Goal: Information Seeking & Learning: Learn about a topic

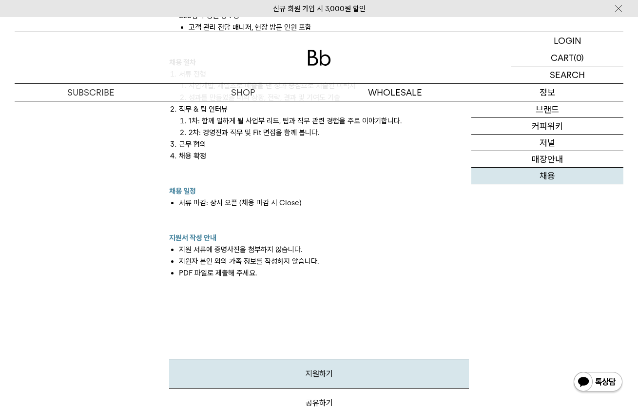
click at [544, 174] on link "채용" at bounding box center [547, 176] width 152 height 17
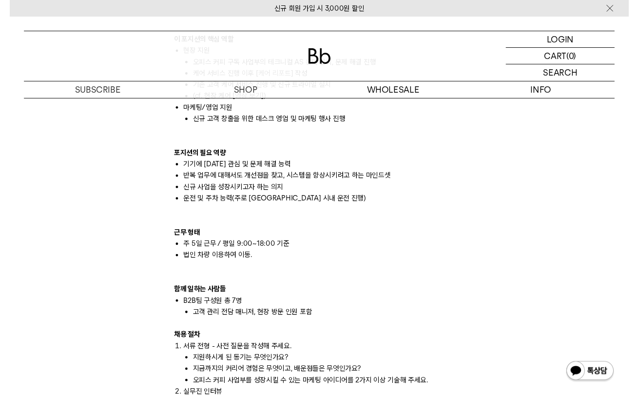
scroll to position [1082, 0]
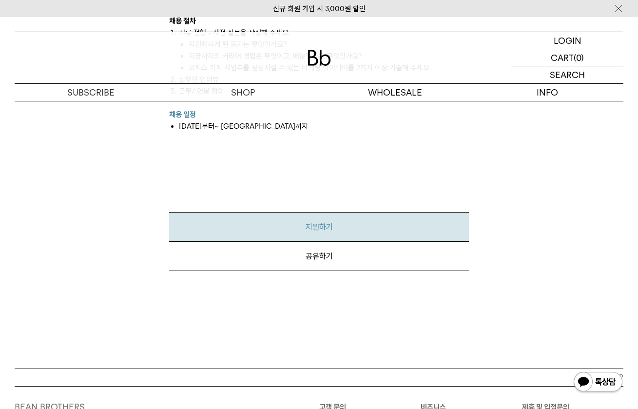
click at [339, 225] on link "지원하기" at bounding box center [319, 227] width 300 height 30
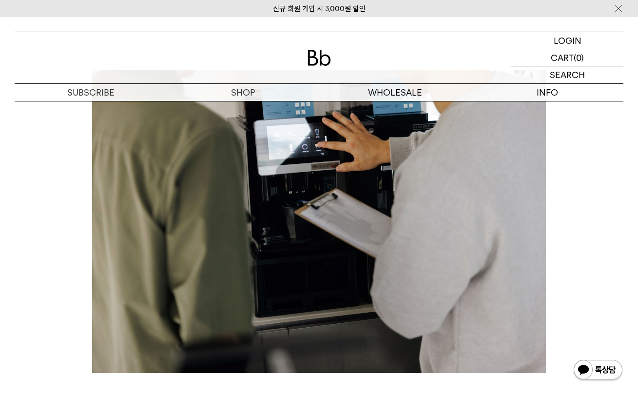
scroll to position [0, 0]
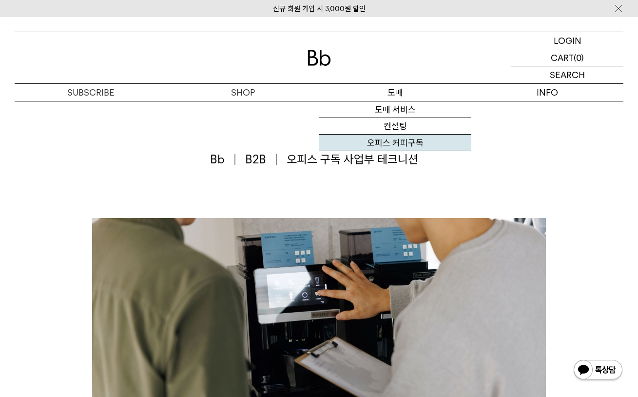
click at [396, 141] on link "오피스 커피구독" at bounding box center [395, 142] width 152 height 17
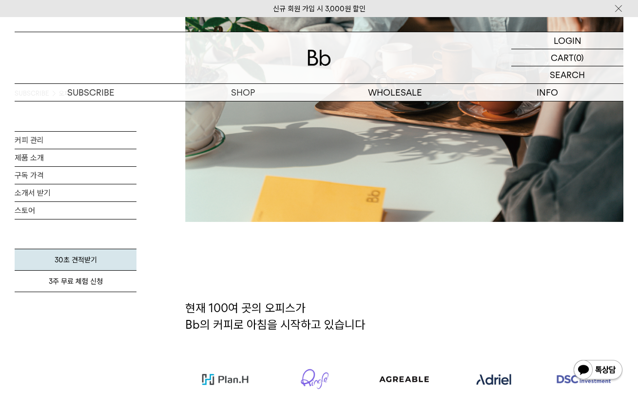
scroll to position [532, 0]
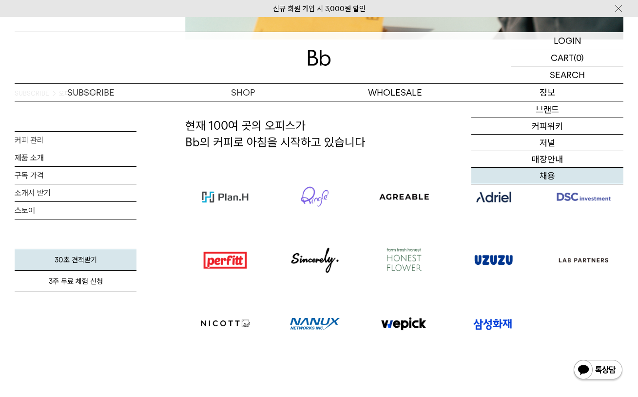
click at [544, 172] on link "채용" at bounding box center [547, 176] width 152 height 17
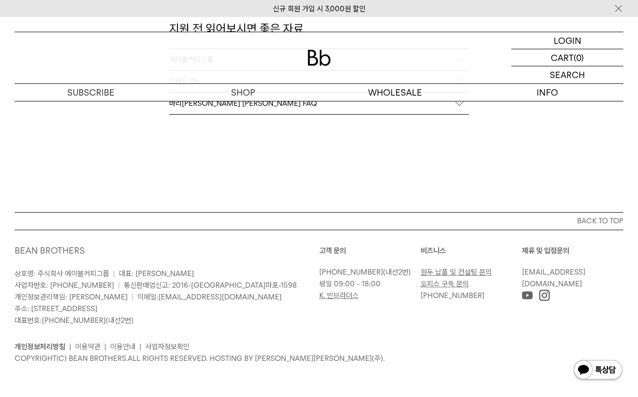
scroll to position [934, 0]
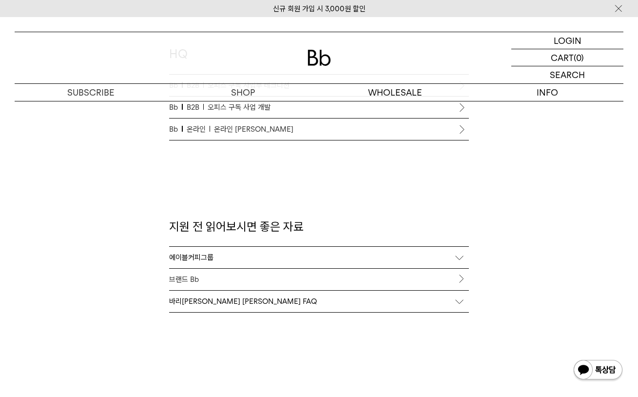
click at [370, 304] on div "바리[PERSON_NAME] [PERSON_NAME] FAQ" at bounding box center [319, 300] width 300 height 21
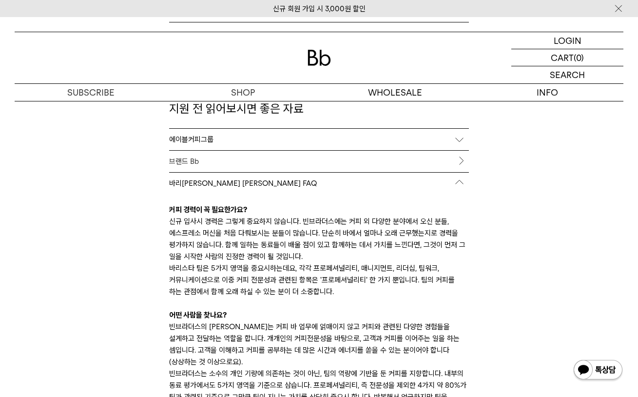
scroll to position [1033, 0]
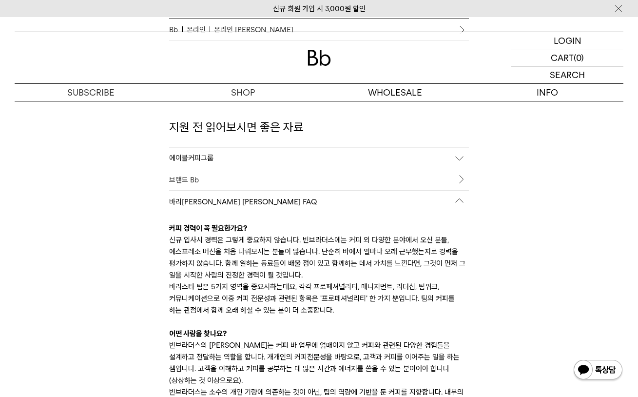
click at [364, 184] on link "브랜드 Bb" at bounding box center [319, 179] width 300 height 21
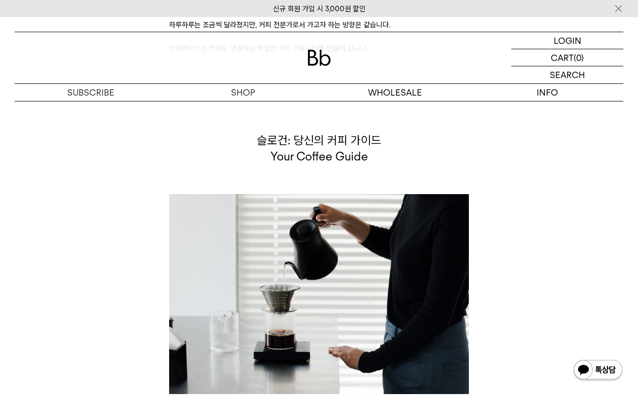
scroll to position [2619, 0]
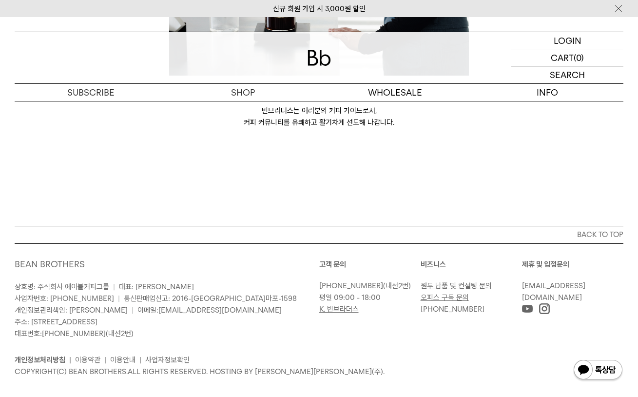
click at [283, 236] on button "BACK TO TOP" at bounding box center [319, 235] width 608 height 18
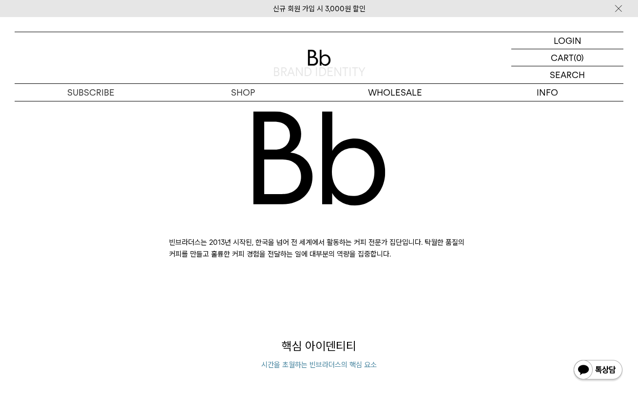
scroll to position [0, 0]
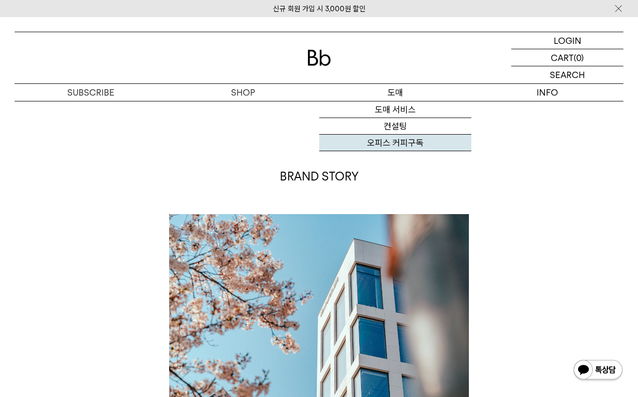
click at [393, 142] on link "오피스 커피구독" at bounding box center [395, 142] width 152 height 17
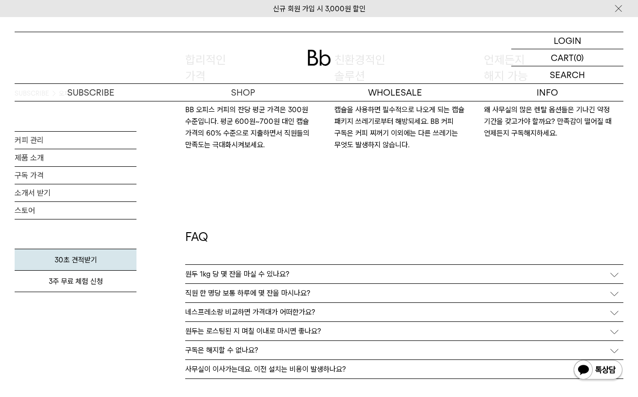
scroll to position [1706, 0]
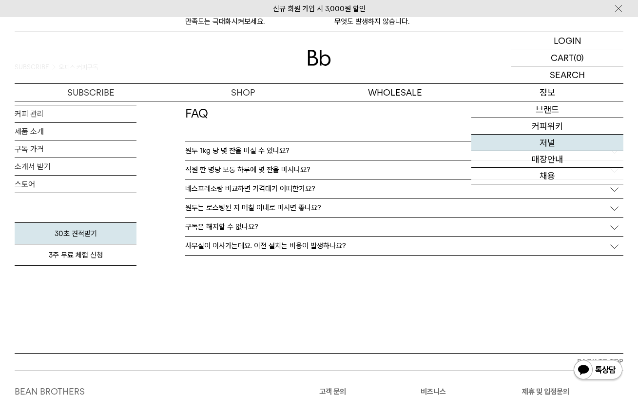
click at [527, 144] on link "저널" at bounding box center [547, 142] width 152 height 17
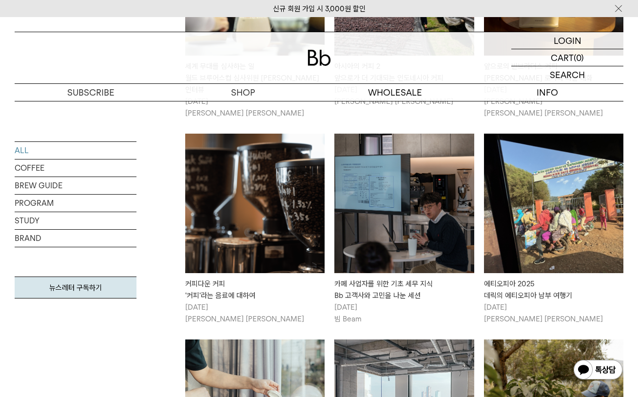
scroll to position [759, 0]
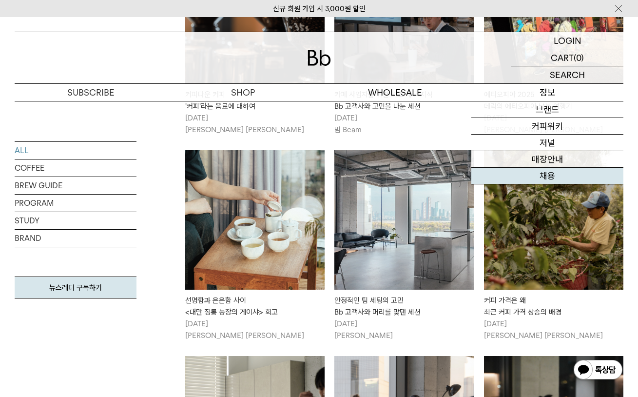
click at [540, 172] on link "채용" at bounding box center [547, 176] width 152 height 17
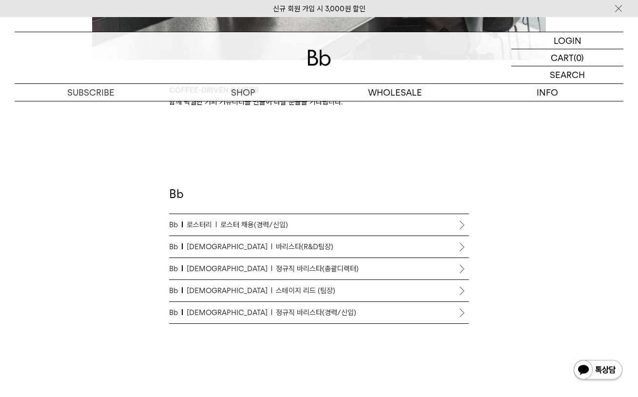
scroll to position [467, 0]
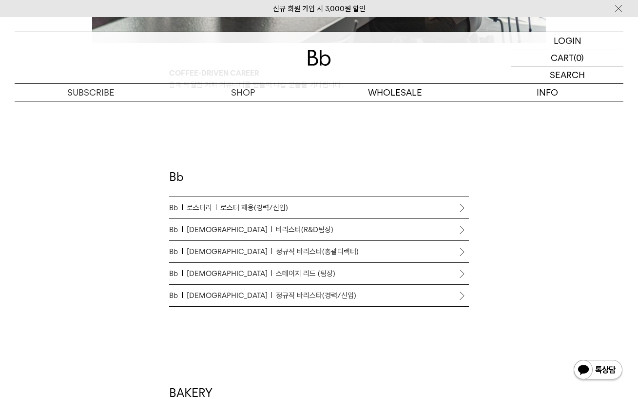
click at [323, 202] on p "Bb 로스터리 로스터 채용(경력/신입)" at bounding box center [319, 208] width 300 height 12
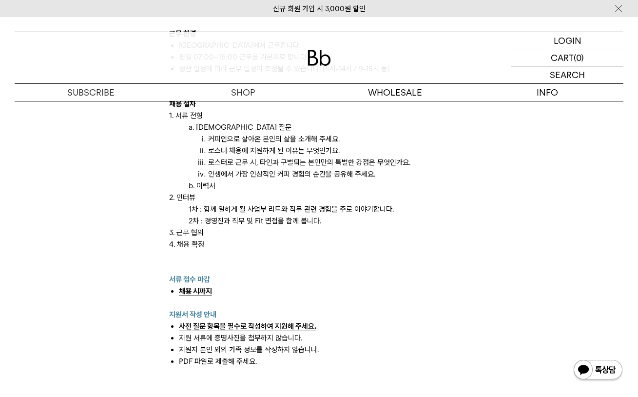
scroll to position [1003, 0]
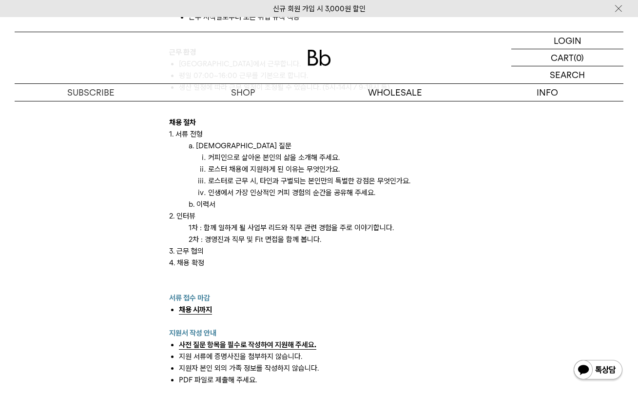
click at [198, 201] on p "b. 이력서" at bounding box center [329, 204] width 280 height 12
click at [226, 190] on li "인생에서 가장 인상적인 커피 경험의 순간을 공유해 주세요." at bounding box center [338, 193] width 261 height 12
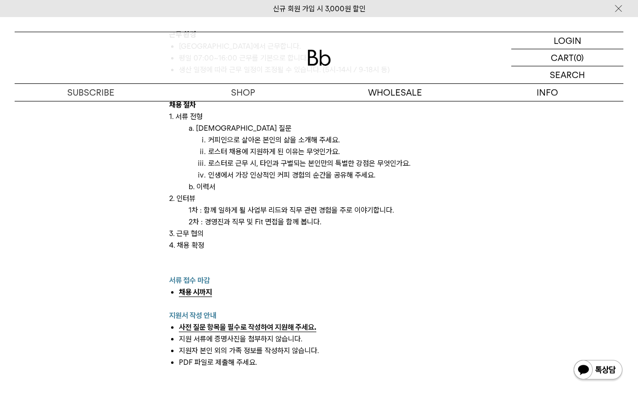
scroll to position [1101, 0]
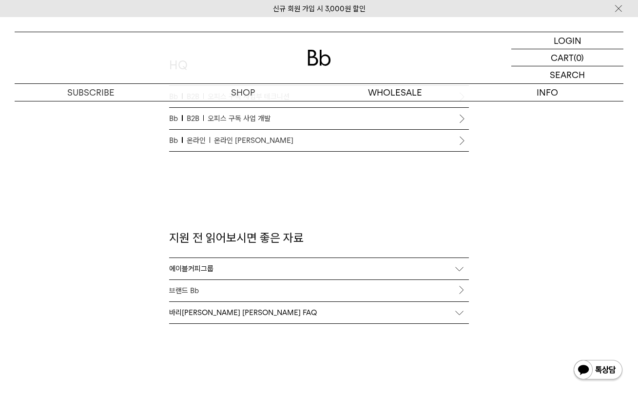
scroll to position [838, 0]
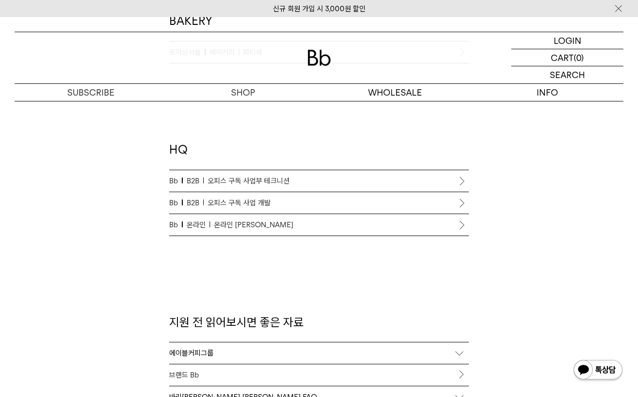
click at [265, 179] on span "오피스 구독 사업부 테크니션" at bounding box center [249, 181] width 82 height 12
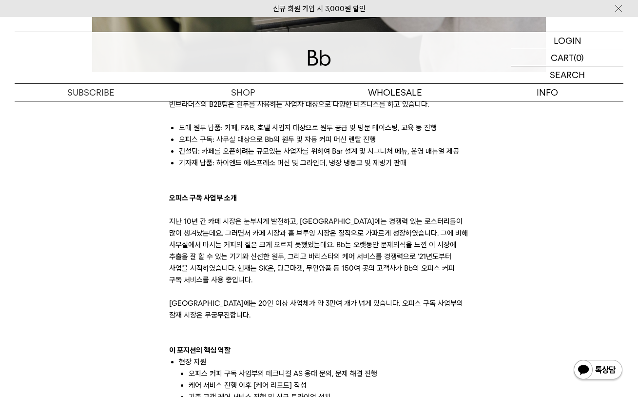
scroll to position [656, 0]
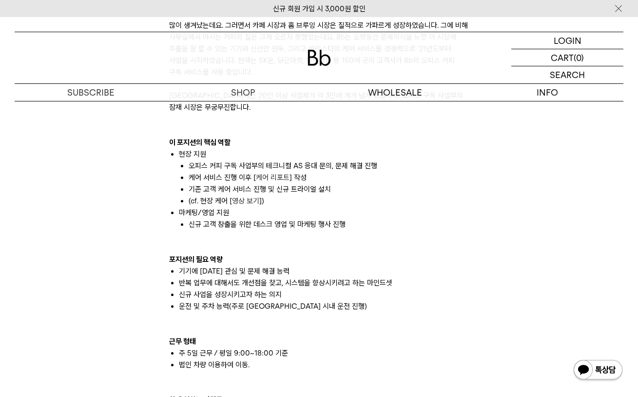
click at [247, 190] on li "기존 고객 케어 서비스 진행 및 신규 트라이얼 설치" at bounding box center [329, 189] width 280 height 12
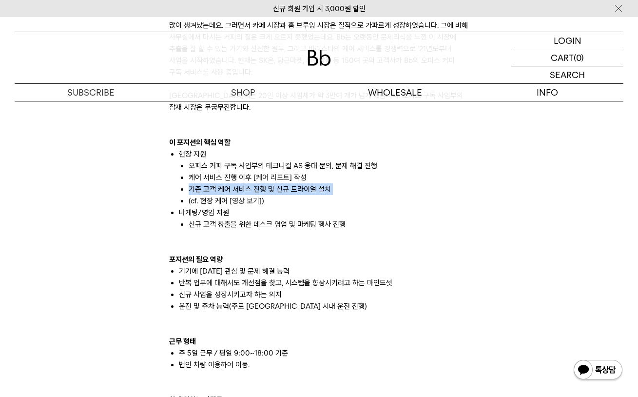
click at [247, 190] on li "기존 고객 케어 서비스 진행 및 신규 트라이얼 설치" at bounding box center [329, 189] width 280 height 12
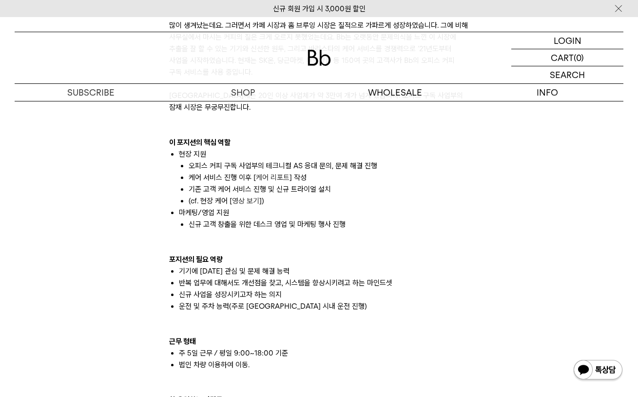
click at [253, 169] on li "오피스 커피 구독 사업부의 테크니컬 AS 응대 문의, 문제 해결 진행" at bounding box center [329, 166] width 280 height 12
click at [228, 168] on li "오피스 커피 구독 사업부의 테크니컬 AS 응대 문의, 문제 해결 진행" at bounding box center [329, 166] width 280 height 12
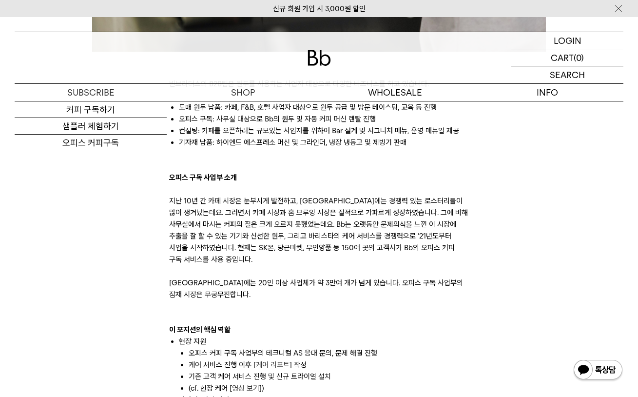
scroll to position [0, 0]
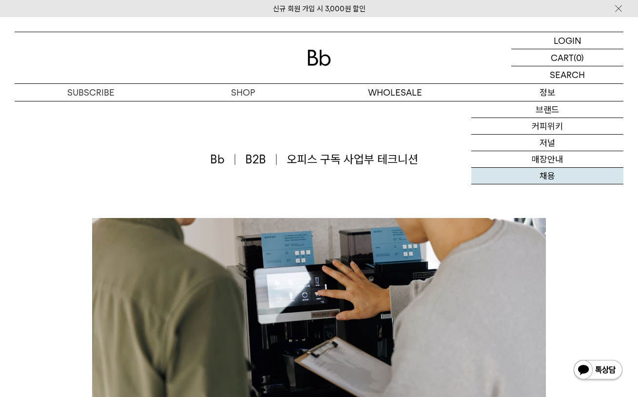
click at [522, 171] on link "채용" at bounding box center [547, 176] width 152 height 17
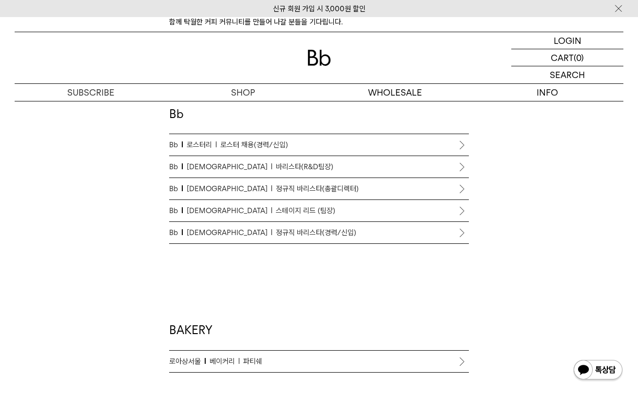
scroll to position [530, 0]
click at [276, 233] on span "정규직 바리스타(경력/신입)" at bounding box center [316, 233] width 80 height 12
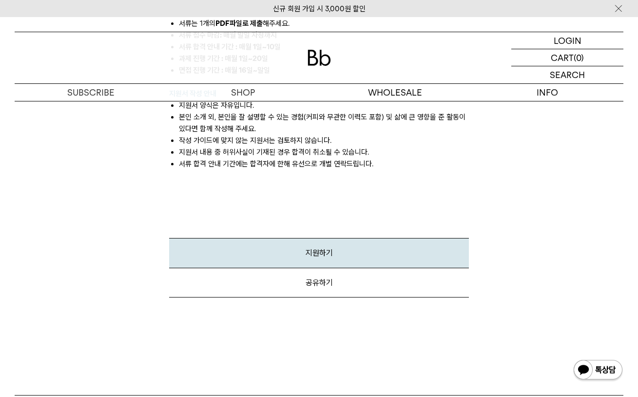
scroll to position [1277, 0]
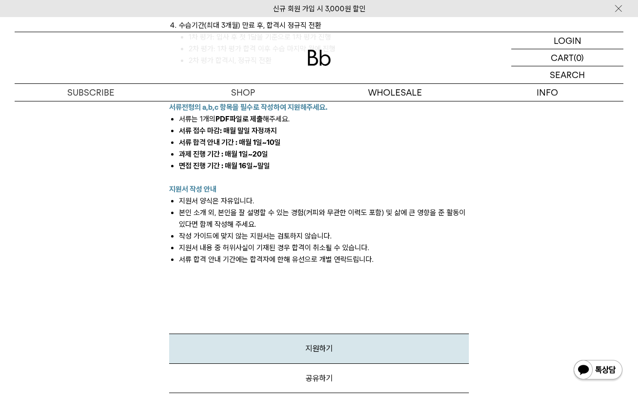
click at [247, 214] on li "본인 소개 외, 본인을 잘 설명할 수 있는 경험(커피와 무관한 이력도 포함) 및 삶에 큰 영향을 준 활동이 있다면 함께 작성해 주세요." at bounding box center [324, 218] width 290 height 23
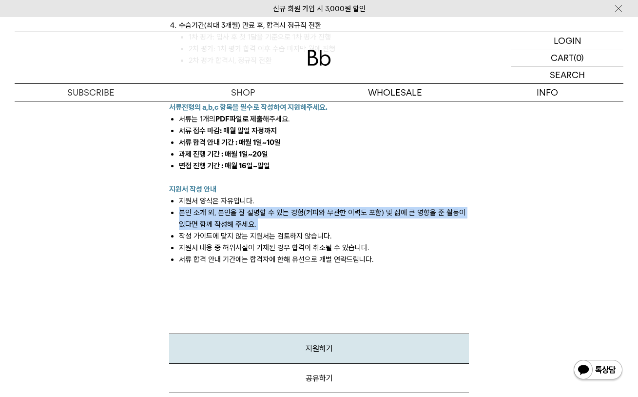
click at [247, 214] on li "본인 소개 외, 본인을 잘 설명할 수 있는 경험(커피와 무관한 이력도 포함) 및 삶에 큰 영향을 준 활동이 있다면 함께 작성해 주세요." at bounding box center [324, 218] width 290 height 23
click at [243, 213] on li "본인 소개 외, 본인을 잘 설명할 수 있는 경험(커피와 무관한 이력도 포함) 및 삶에 큰 영향을 준 활동이 있다면 함께 작성해 주세요." at bounding box center [324, 218] width 290 height 23
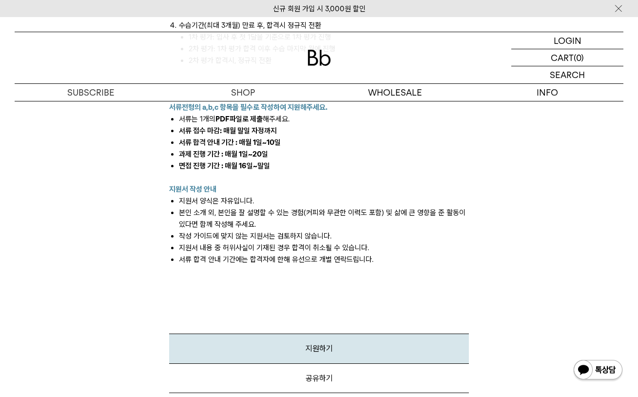
click at [232, 214] on li "본인 소개 외, 본인을 잘 설명할 수 있는 경험(커피와 무관한 이력도 포함) 및 삶에 큰 영향을 준 활동이 있다면 함께 작성해 주세요." at bounding box center [324, 218] width 290 height 23
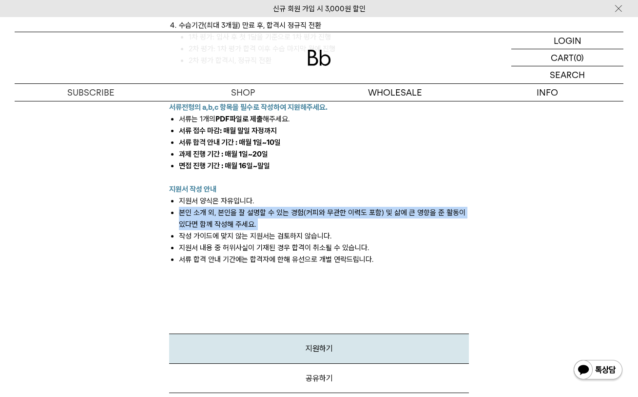
click at [232, 214] on li "본인 소개 외, 본인을 잘 설명할 수 있는 경험(커피와 무관한 이력도 포함) 및 삶에 큰 영향을 준 활동이 있다면 함께 작성해 주세요." at bounding box center [324, 218] width 290 height 23
click at [235, 214] on li "본인 소개 외, 본인을 잘 설명할 수 있는 경험(커피와 무관한 이력도 포함) 및 삶에 큰 영향을 준 활동이 있다면 함께 작성해 주세요." at bounding box center [324, 218] width 290 height 23
click at [240, 214] on li "본인 소개 외, 본인을 잘 설명할 수 있는 경험(커피와 무관한 이력도 포함) 및 삶에 큰 영향을 준 활동이 있다면 함께 작성해 주세요." at bounding box center [324, 218] width 290 height 23
click at [249, 214] on li "본인 소개 외, 본인을 잘 설명할 수 있는 경험(커피와 무관한 이력도 포함) 및 삶에 큰 영향을 준 활동이 있다면 함께 작성해 주세요." at bounding box center [324, 218] width 290 height 23
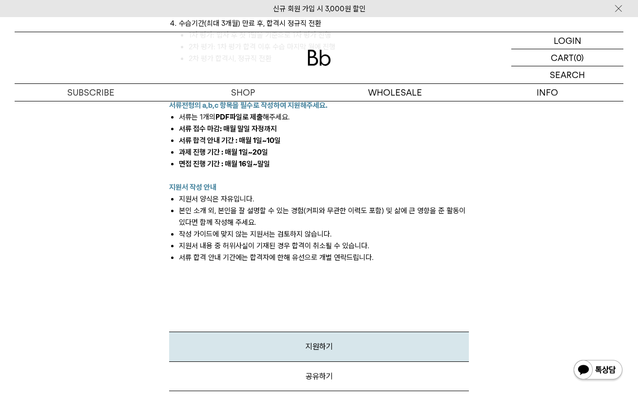
scroll to position [1208, 0]
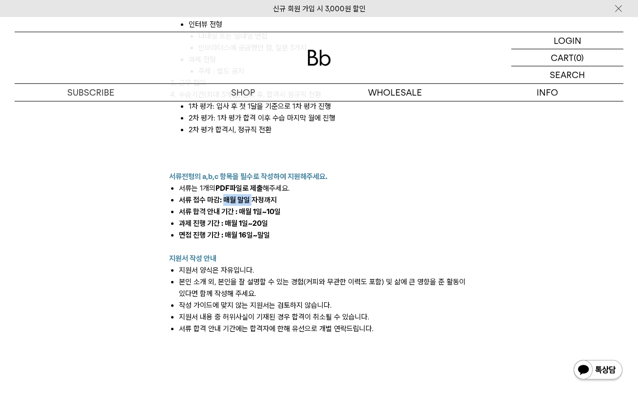
drag, startPoint x: 225, startPoint y: 200, endPoint x: 252, endPoint y: 195, distance: 28.2
click at [252, 195] on span "서류 접수 마감: 매월 말일 자정까지" at bounding box center [228, 199] width 98 height 9
click at [254, 195] on li "서류 접수 마감: 매월 말일 자정까지" at bounding box center [324, 200] width 290 height 12
click at [224, 184] on span "PDF파일로 제출" at bounding box center [238, 188] width 47 height 9
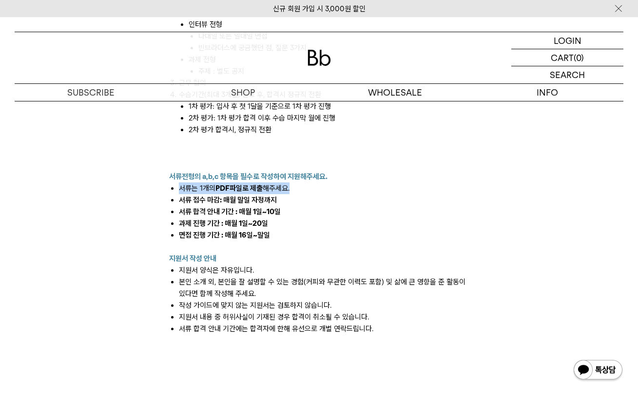
click at [224, 184] on span "PDF파일로 제출" at bounding box center [238, 188] width 47 height 9
click at [225, 186] on span "PDF파일로 제출" at bounding box center [238, 188] width 47 height 9
click at [226, 204] on li "서류 접수 마감: 매월 말일 자정까지" at bounding box center [324, 200] width 290 height 12
click at [227, 198] on span "서류 접수 마감: 매월 말일 자정까지" at bounding box center [228, 199] width 98 height 9
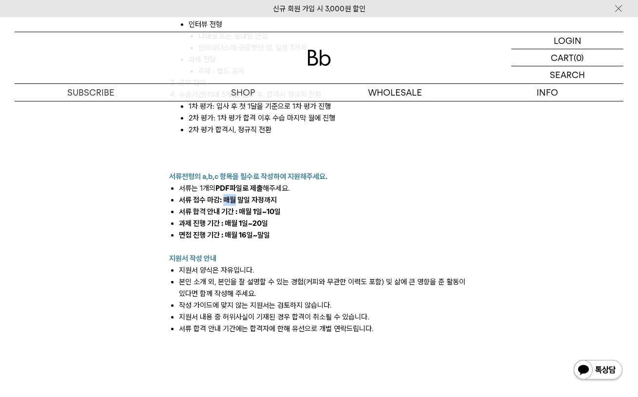
click at [227, 198] on span "서류 접수 마감: 매월 말일 자정까지" at bounding box center [228, 199] width 98 height 9
click at [236, 212] on span "서류 합격 안내 기간 : 매월 1일~10일" at bounding box center [230, 211] width 102 height 9
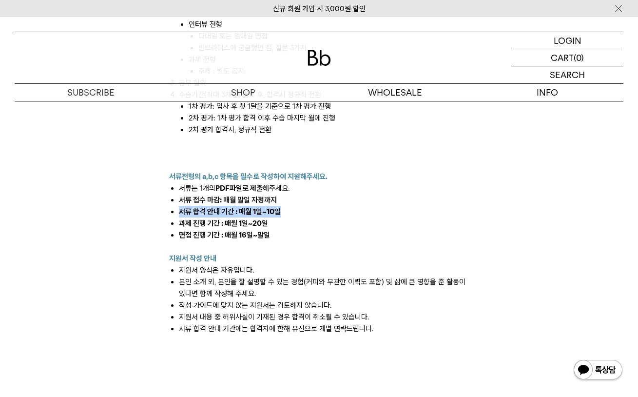
click at [224, 213] on span "서류 합격 안내 기간 : 매월 1일~10일" at bounding box center [230, 211] width 102 height 9
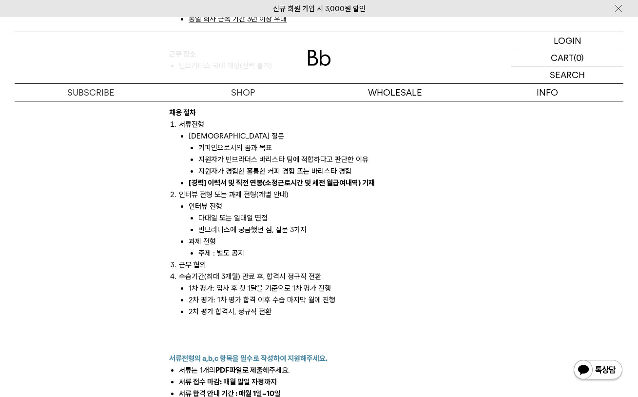
scroll to position [1012, 0]
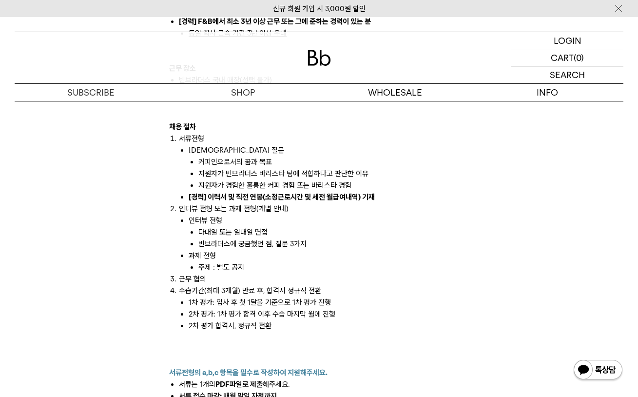
click at [241, 191] on li "[경력] 이력서 및 직전 연봉(소정근로시간 및 세전 월급여내역) 기재" at bounding box center [329, 197] width 280 height 12
click at [230, 195] on b "[경력] 이력서 및 직전 연봉(소정근로시간 및 세전 월급여내역) 기재" at bounding box center [282, 196] width 186 height 9
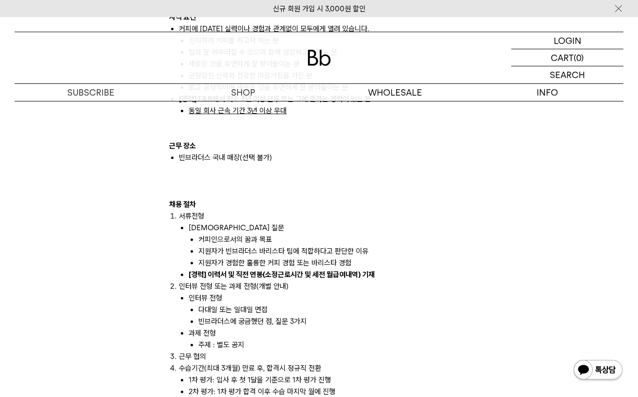
scroll to position [443, 0]
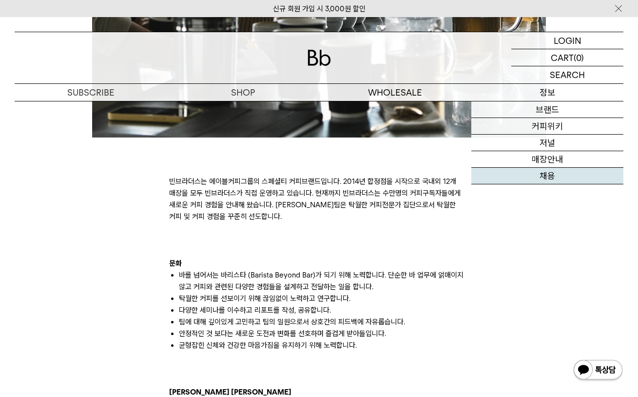
click at [495, 173] on link "채용" at bounding box center [547, 176] width 152 height 17
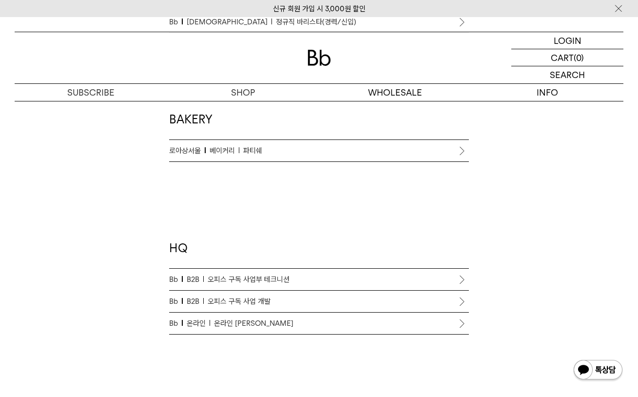
scroll to position [831, 0]
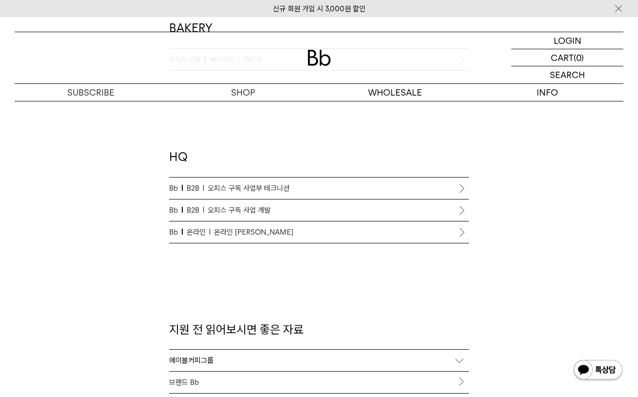
click at [273, 191] on span "오피스 구독 사업부 테크니션" at bounding box center [249, 188] width 82 height 12
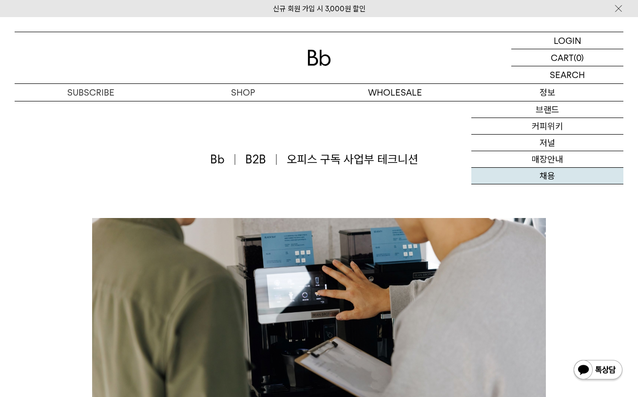
click at [508, 170] on link "채용" at bounding box center [547, 176] width 152 height 17
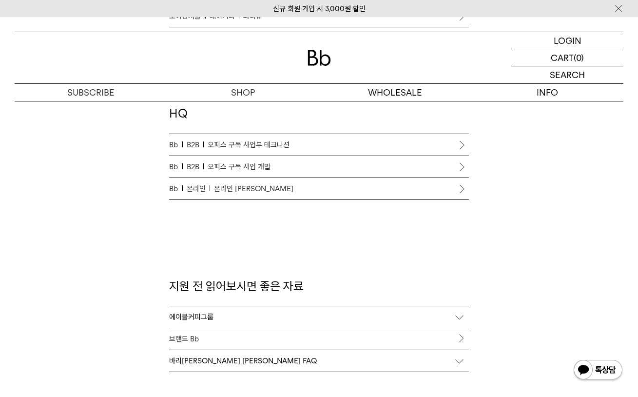
scroll to position [953, 0]
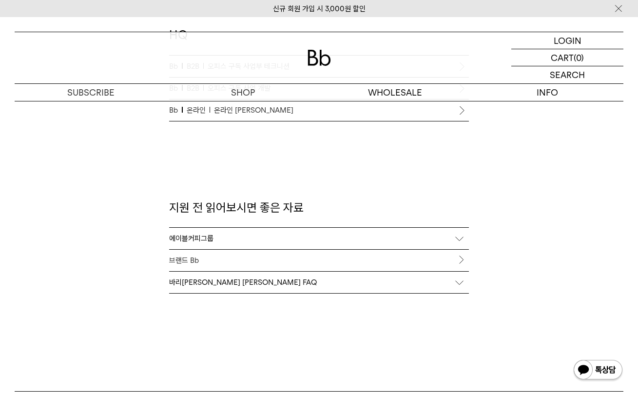
click at [333, 241] on div "에이블커피그룹" at bounding box center [319, 238] width 300 height 21
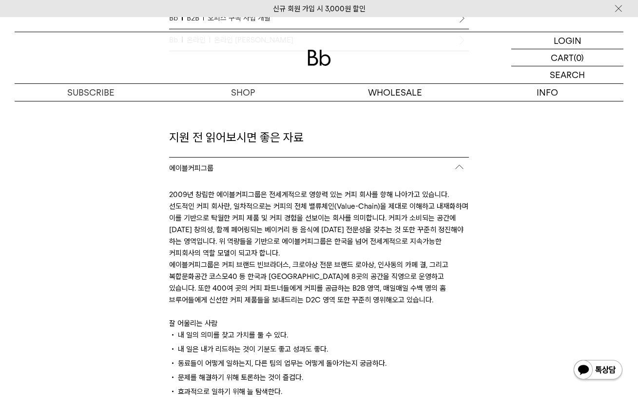
scroll to position [1092, 0]
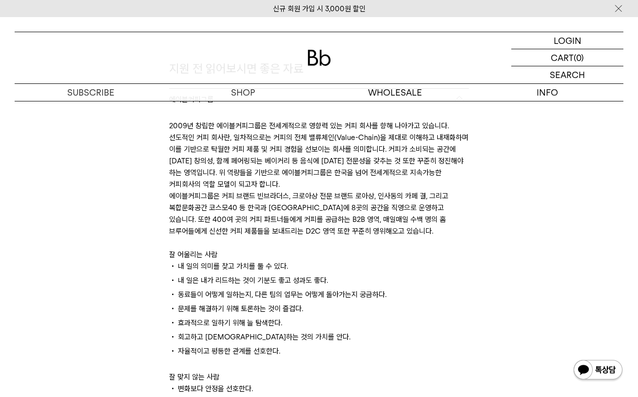
click at [331, 233] on div "2009년 창립한 에이블커피그룹은 전세계적으로 영향력 있는 커피 회사를 향해 나아가고 있습니다. 선도적인 커피 회사란, 일차적으로는 커피의 전…" at bounding box center [319, 300] width 300 height 381
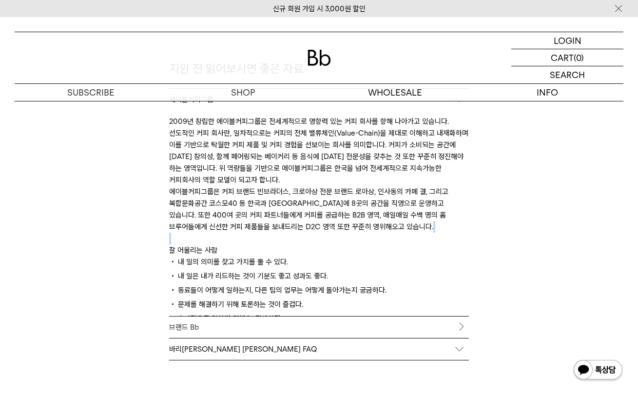
click at [331, 233] on div "2009년 창립한 에이블커피그룹은 전세계적으로 영향력 있는 커피 회사를 향해 나아가고 있습니다. 선도적인 커피 회사란, 일차적으로는 커피의 전…" at bounding box center [319, 213] width 300 height 206
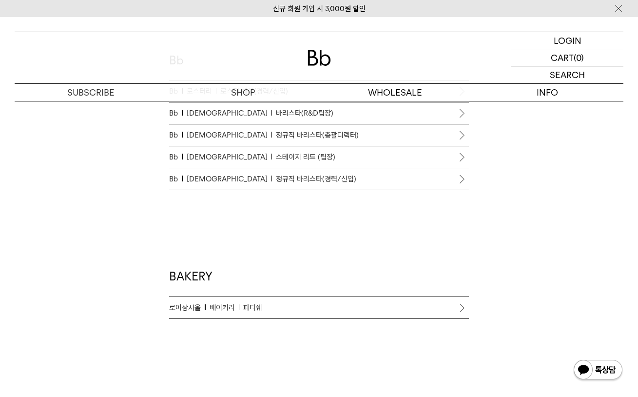
scroll to position [499, 0]
